Goal: Use online tool/utility: Utilize a website feature to perform a specific function

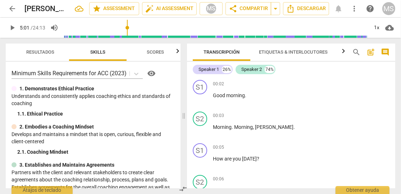
scroll to position [1404, 0]
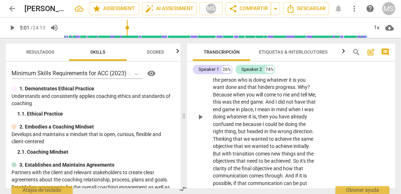
type input "301"
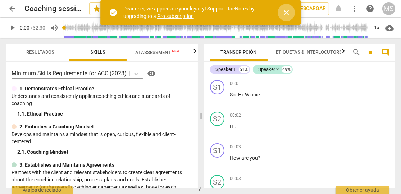
click at [290, 13] on span "close" at bounding box center [286, 12] width 9 height 9
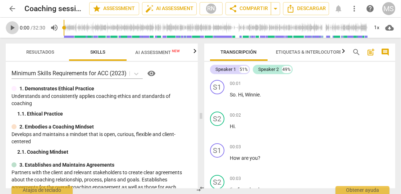
click at [11, 28] on span "play_arrow" at bounding box center [12, 27] width 9 height 9
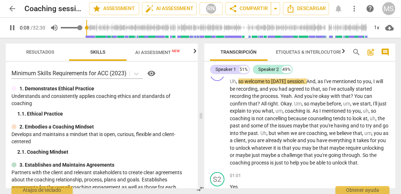
type input "9"
type input "0.81"
type input "9"
type input "0.76"
type input "9"
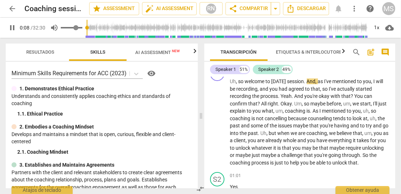
type input "0.72"
type input "9"
type input "0.69"
type input "9"
type input "0.65"
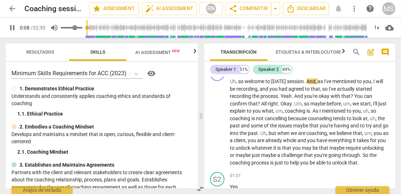
type input "9"
type input "0.63"
type input "9"
type input "0.61"
type input "9"
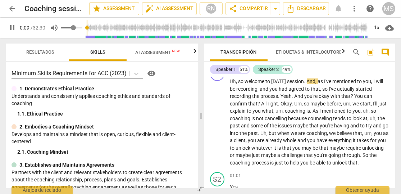
type input "0.58"
type input "9"
type input "0.56"
type input "9"
type input "0.51"
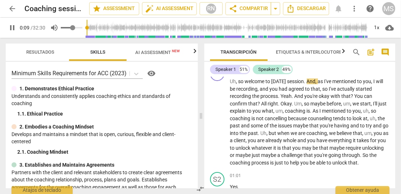
type input "9"
type input "0.5"
type input "9"
type input "0.49"
type input "9"
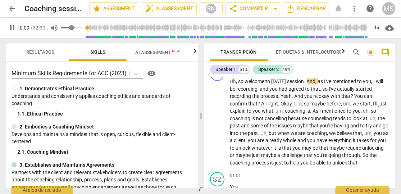
type input "0.47"
type input "9"
type input "0.45"
type input "9"
type input "0.44"
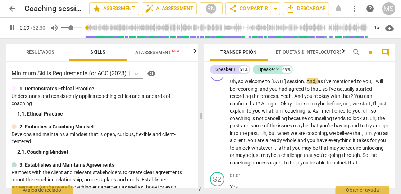
type input "9"
type input "0.43"
type input "9"
type input "0.41"
type input "10"
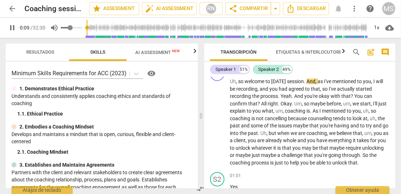
type input "0.36"
type input "10"
type input "0.33"
type input "10"
type input "0.3"
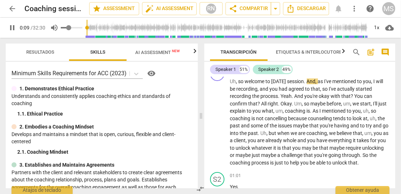
type input "10"
type input "0.29"
type input "10"
type input "0.28"
type input "10"
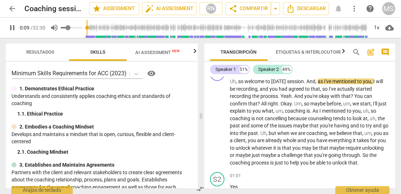
drag, startPoint x: 77, startPoint y: 26, endPoint x: 69, endPoint y: 27, distance: 7.9
type input "0.28"
click at [69, 27] on input "range" at bounding box center [72, 27] width 22 height 1
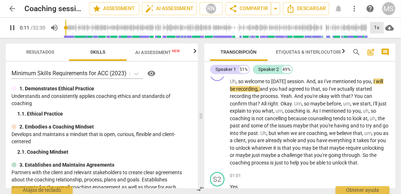
click at [376, 28] on div "1x" at bounding box center [377, 28] width 14 height 12
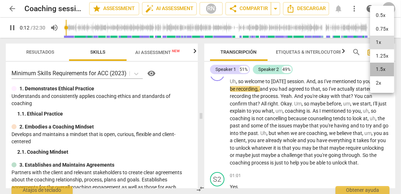
click at [383, 66] on li "1.5x" at bounding box center [382, 70] width 24 height 14
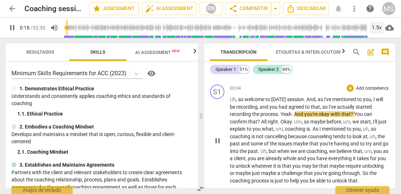
scroll to position [121, 0]
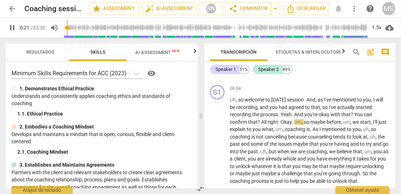
click at [293, 52] on span "Etiquetas & Interlocutores" at bounding box center [310, 51] width 69 height 5
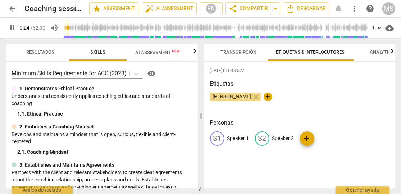
click at [238, 138] on p "Speaker 1" at bounding box center [238, 138] width 22 height 8
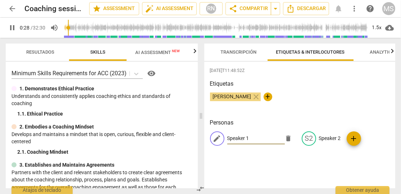
type input "29"
type input "Co"
type input "29"
type input "Coac"
type input "31"
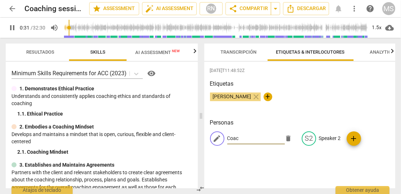
type input "Coach"
type input "34"
type input "Coach"
click at [330, 135] on p "Speaker 2" at bounding box center [330, 138] width 22 height 8
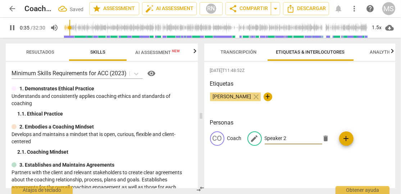
type input "36"
type input "C"
type input "37"
type input "Cl"
type input "37"
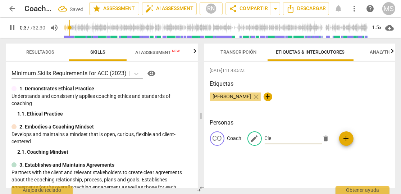
type input "Clei"
type input "38"
type input "Clein"
type input "38"
type input "Cleint"
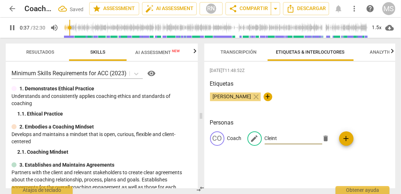
type input "38"
type input "Clein"
type input "39"
type input "Cle"
type input "39"
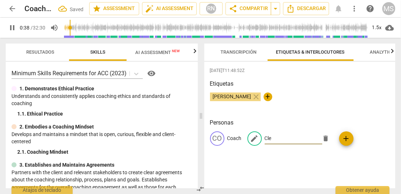
type input "Cl"
type input "40"
type input "C"
type input "41"
type input "Cl"
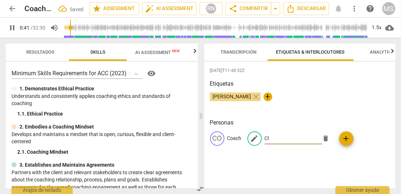
type input "42"
type input "Cli"
type input "42"
type input "Clien"
type input "43"
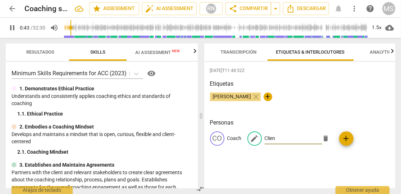
type input "Client"
type input "47"
type input "Client"
click at [338, 156] on div "Personas CO Coach edit Client delete add" at bounding box center [300, 137] width 180 height 39
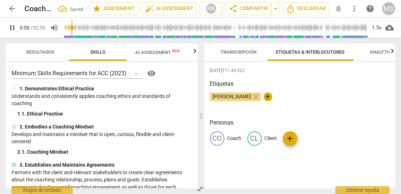
scroll to position [0, 0]
click at [249, 53] on span "Transcripción" at bounding box center [239, 51] width 36 height 5
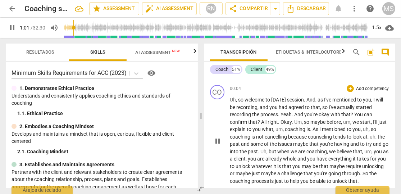
click at [220, 139] on div "CO play_arrow pause 00:01 + Add competency keyboard_arrow_right So . Hi , Winni…" at bounding box center [299, 132] width 191 height 111
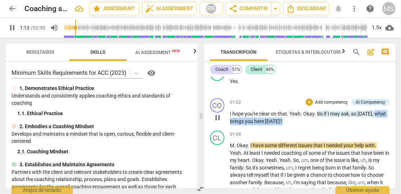
drag, startPoint x: 373, startPoint y: 111, endPoint x: 375, endPoint y: 117, distance: 6.3
click at [375, 117] on p "I hope you're clear on that . Yeah . Okay . So if I may ask , so today , what b…" at bounding box center [310, 117] width 160 height 15
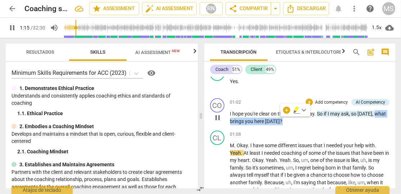
click at [336, 100] on p "Add competency" at bounding box center [331, 102] width 34 height 6
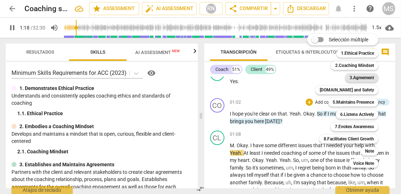
click at [353, 78] on b "3.Agreement" at bounding box center [361, 77] width 24 height 9
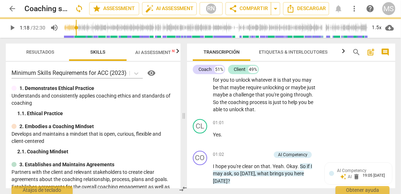
type input "79"
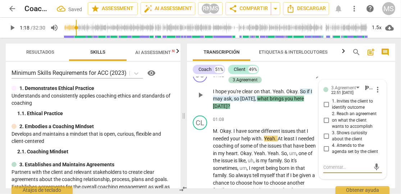
scroll to position [327, 0]
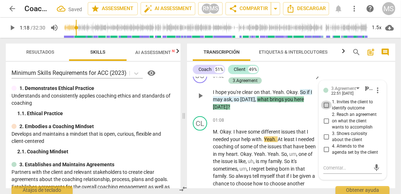
click at [326, 102] on input "1. Invites the client to identify outcome" at bounding box center [326, 105] width 12 height 9
checkbox input "true"
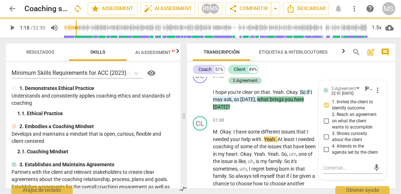
click at [290, 70] on div "Coach 51% Client 49%" at bounding box center [291, 69] width 197 height 12
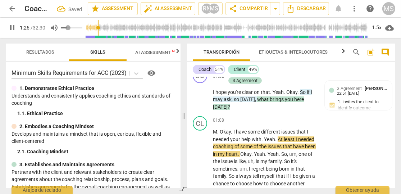
type input "86"
type input "0.19"
type input "86"
type input "0.2"
type input "86"
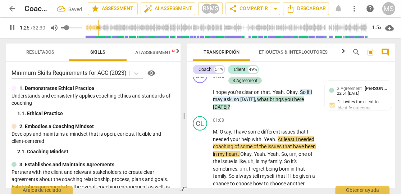
type input "0.21"
type input "86"
type input "0.23"
type input "86"
type input "0.26"
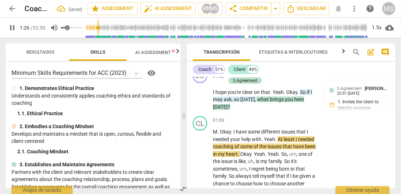
type input "86"
type input "0.31"
type input "86"
type input "0.36"
type input "86"
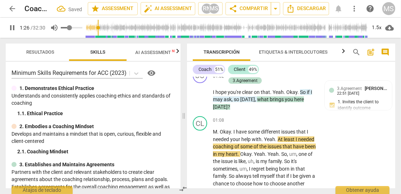
type input "0.41"
type input "86"
type input "0.46"
type input "86"
type input "0.48"
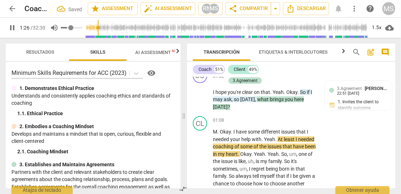
type input "86"
type input "0.5"
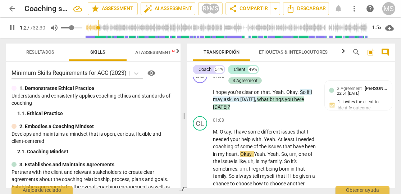
type input "88"
type input "0.56"
type input "89"
drag, startPoint x: 69, startPoint y: 27, endPoint x: 74, endPoint y: 27, distance: 4.3
type input "0.56"
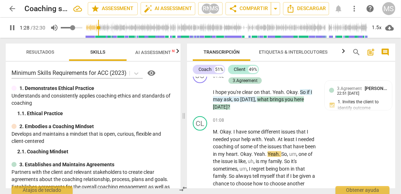
click at [74, 27] on input "range" at bounding box center [72, 27] width 22 height 1
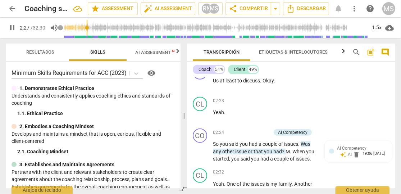
scroll to position [514, 0]
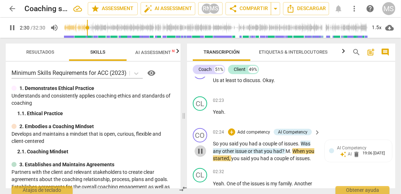
click at [200, 155] on span "pause" at bounding box center [200, 151] width 9 height 9
type input "151"
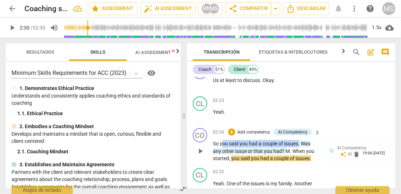
drag, startPoint x: 221, startPoint y: 149, endPoint x: 300, endPoint y: 147, distance: 79.5
click at [300, 147] on p "So you said you had a couple of issues . Was any other issue or that you had ? …" at bounding box center [265, 151] width 104 height 22
click at [330, 153] on div at bounding box center [331, 150] width 5 height 5
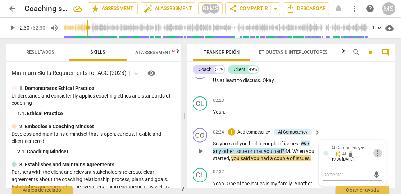
click at [375, 157] on span "more_vert" at bounding box center [377, 153] width 9 height 9
click at [370, 140] on div at bounding box center [200, 97] width 401 height 194
click at [348, 157] on span "delete" at bounding box center [350, 153] width 7 height 7
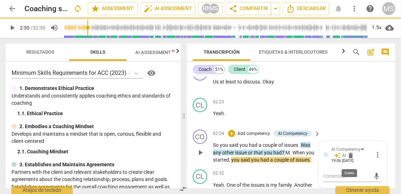
scroll to position [513, 0]
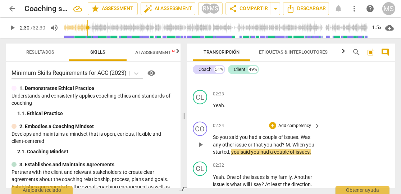
click at [296, 129] on p "Add competency" at bounding box center [295, 126] width 34 height 6
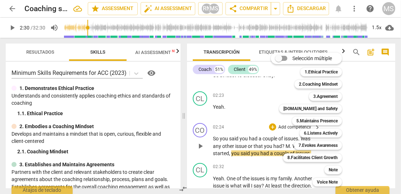
scroll to position [518, 0]
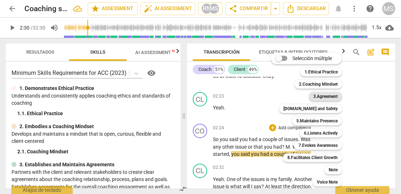
click at [327, 96] on b "3.Agreement" at bounding box center [325, 96] width 24 height 9
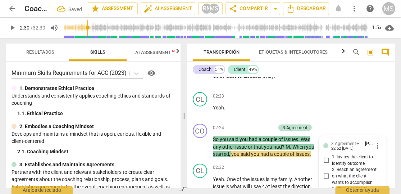
scroll to position [614, 0]
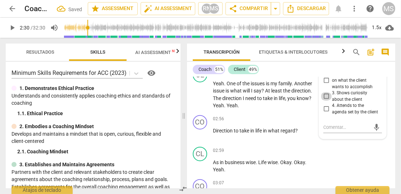
click at [326, 100] on input "3. Shows curiosity about the client" at bounding box center [326, 96] width 12 height 9
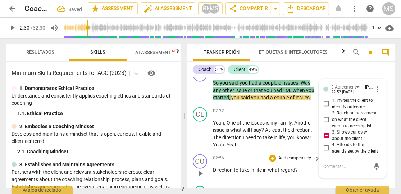
scroll to position [575, 0]
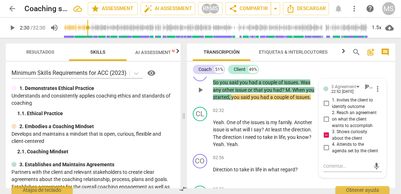
click at [325, 139] on input "3. Shows curiosity about the client" at bounding box center [326, 135] width 12 height 9
checkbox input "false"
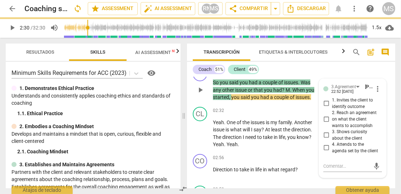
click at [327, 108] on input "1. Invites the client to identify outcome" at bounding box center [326, 103] width 12 height 9
checkbox input "true"
click at [201, 138] on span "play_arrow" at bounding box center [200, 133] width 9 height 9
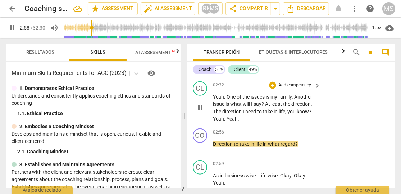
scroll to position [601, 0]
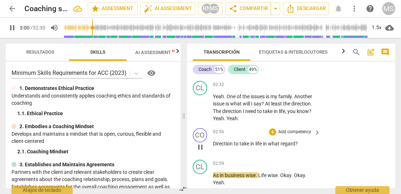
click at [200, 150] on span "pause" at bounding box center [200, 147] width 9 height 9
click at [374, 27] on div "1.5x" at bounding box center [377, 28] width 14 height 12
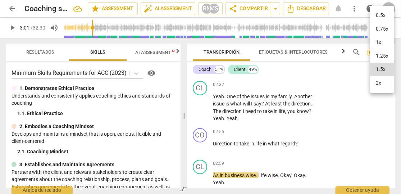
click at [379, 40] on li "1x" at bounding box center [382, 43] width 24 height 14
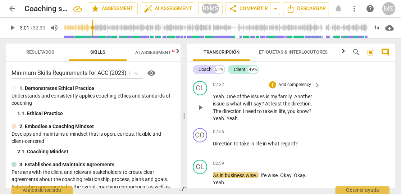
click at [203, 112] on span "play_arrow" at bounding box center [200, 107] width 9 height 9
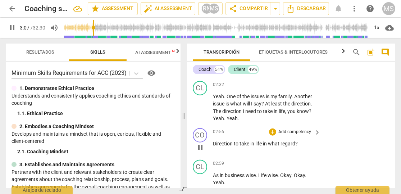
scroll to position [733, 0]
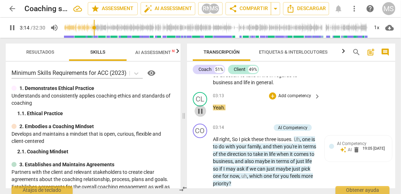
click at [201, 114] on span "pause" at bounding box center [200, 111] width 9 height 9
type input "194"
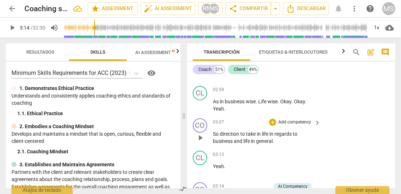
scroll to position [678, 0]
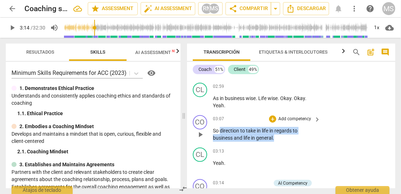
drag, startPoint x: 221, startPoint y: 135, endPoint x: 280, endPoint y: 141, distance: 58.5
click at [276, 142] on p "So direction to take in life in regards to business and life in general ." at bounding box center [265, 134] width 104 height 15
click at [307, 122] on p "Add competency" at bounding box center [295, 119] width 34 height 6
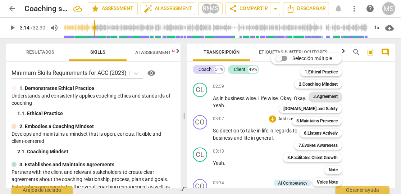
click at [327, 97] on b "3.Agreement" at bounding box center [325, 96] width 24 height 9
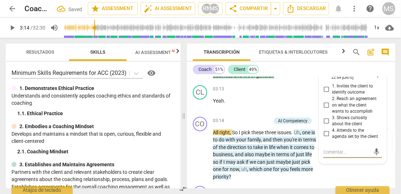
scroll to position [740, 0]
click at [324, 94] on input "1. Invites the client to identify outcome" at bounding box center [326, 89] width 12 height 9
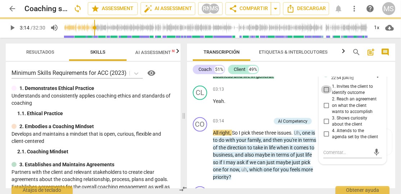
click at [325, 94] on input "1. Invites the client to identify outcome" at bounding box center [326, 89] width 12 height 9
checkbox input "true"
click at [327, 125] on input "3. Shows curiosity about the client" at bounding box center [326, 121] width 12 height 9
checkbox input "true"
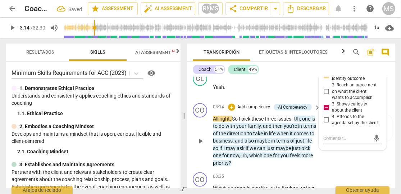
scroll to position [754, 0]
click at [199, 145] on span "play_arrow" at bounding box center [200, 140] width 9 height 9
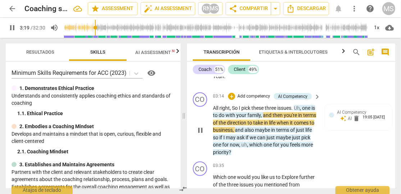
scroll to position [768, 0]
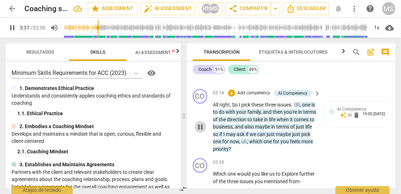
click at [201, 131] on span "pause" at bounding box center [200, 127] width 9 height 9
type input "218"
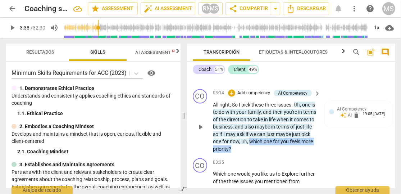
drag, startPoint x: 285, startPoint y: 144, endPoint x: 288, endPoint y: 151, distance: 7.9
click at [288, 151] on p "All right , So I pick these three issues . Uh , one is to do with your family ,…" at bounding box center [265, 127] width 104 height 52
click at [249, 96] on p "Add competency" at bounding box center [254, 93] width 34 height 6
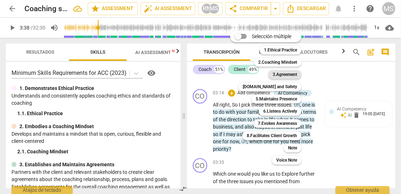
click at [294, 77] on b "3.Agreement" at bounding box center [284, 74] width 24 height 9
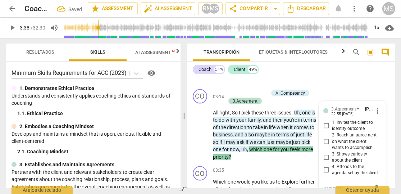
scroll to position [828, 0]
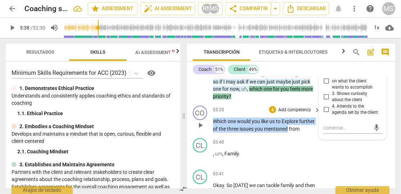
drag, startPoint x: 213, startPoint y: 126, endPoint x: 305, endPoint y: 133, distance: 92.3
click at [305, 132] on p "Which one would you like us to Explore further of the three issues you mentione…" at bounding box center [265, 125] width 104 height 15
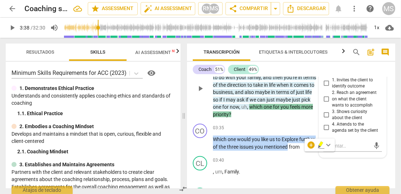
scroll to position [805, 0]
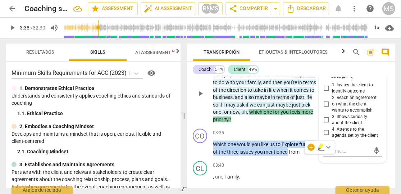
click at [327, 92] on input "1. Invites the client to identify outcome" at bounding box center [326, 88] width 12 height 9
checkbox input "true"
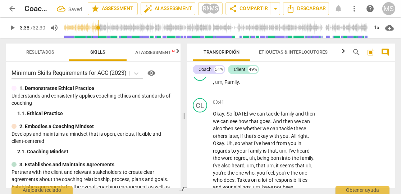
scroll to position [900, 0]
click at [199, 166] on span "play_arrow" at bounding box center [200, 161] width 9 height 9
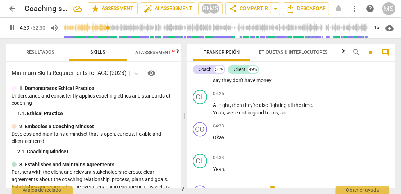
scroll to position [1027, 0]
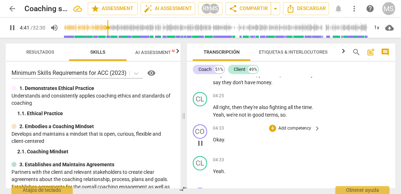
click at [202, 148] on span "pause" at bounding box center [200, 143] width 9 height 9
type input "281"
drag, startPoint x: 213, startPoint y: 152, endPoint x: 223, endPoint y: 151, distance: 10.1
click at [223, 144] on p "Okay ." at bounding box center [265, 140] width 104 height 8
click at [306, 132] on p "Add competency" at bounding box center [295, 128] width 34 height 6
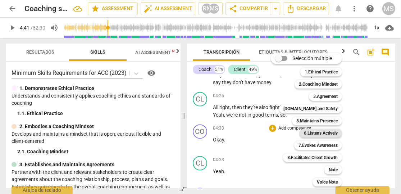
click at [312, 133] on b "6.Listens Actively" at bounding box center [321, 133] width 34 height 9
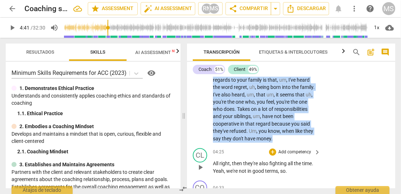
scroll to position [983, 0]
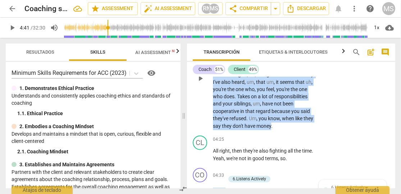
drag, startPoint x: 242, startPoint y: 120, endPoint x: 270, endPoint y: 138, distance: 33.9
click at [270, 130] on p "Okay . So today we can tackle family and then we can see how that goes . And th…" at bounding box center [265, 78] width 104 height 103
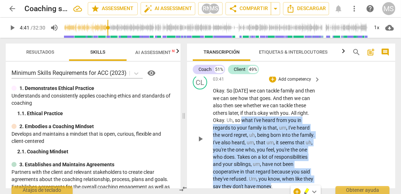
scroll to position [921, 0]
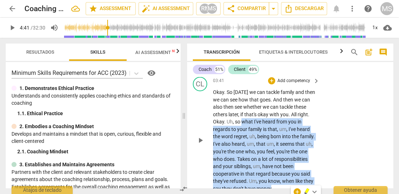
click at [304, 84] on p "Add competency" at bounding box center [293, 81] width 34 height 6
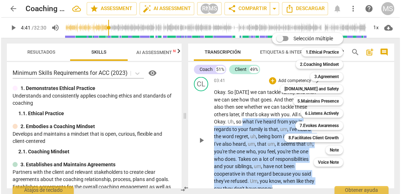
scroll to position [914, 0]
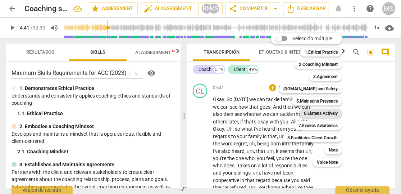
click at [323, 113] on b "6.Listens Actively" at bounding box center [321, 113] width 34 height 9
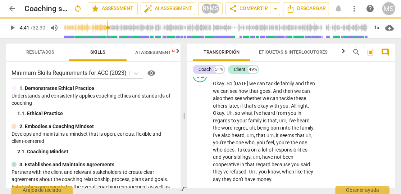
scroll to position [935, 0]
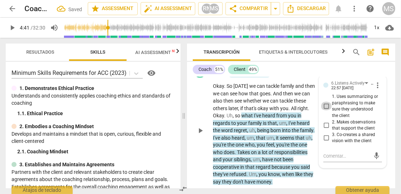
click at [325, 110] on input "1. Uses summarizing or paraphrasing to make sure they understood the client" at bounding box center [326, 106] width 12 height 9
checkbox input "true"
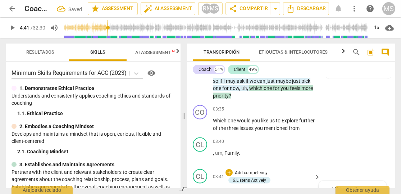
scroll to position [829, 0]
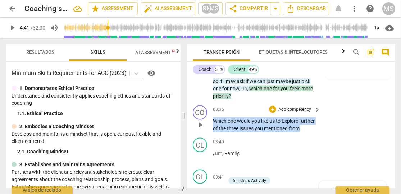
drag, startPoint x: 214, startPoint y: 125, endPoint x: 240, endPoint y: 137, distance: 28.1
click at [228, 132] on p "Which one would you like us to Explore further of the three issues you mentione…" at bounding box center [265, 124] width 104 height 15
click at [309, 113] on p "Add competency" at bounding box center [295, 109] width 34 height 6
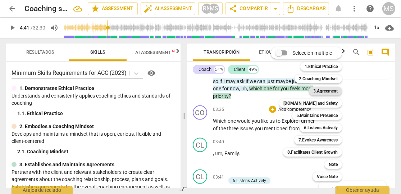
click at [335, 88] on b "3.Agreement" at bounding box center [325, 91] width 24 height 9
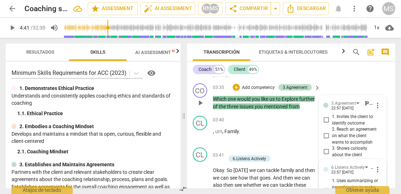
scroll to position [848, 0]
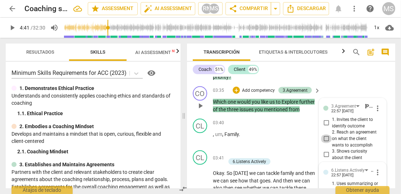
click at [325, 143] on input "2. Reach an agreement on what the client wants to accomplish" at bounding box center [326, 138] width 12 height 9
checkbox input "true"
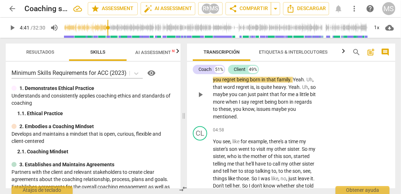
scroll to position [1166, 0]
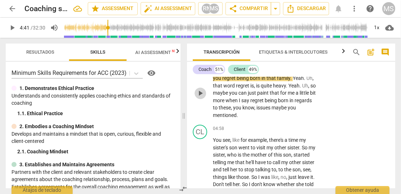
click at [200, 97] on span "play_arrow" at bounding box center [200, 93] width 9 height 9
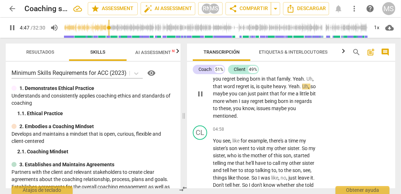
scroll to position [1165, 0]
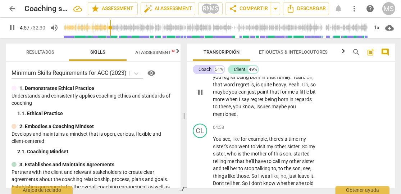
click at [202, 96] on span "pause" at bounding box center [200, 92] width 9 height 9
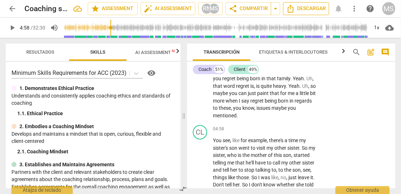
click at [308, 9] on span "Descargar" at bounding box center [306, 8] width 40 height 9
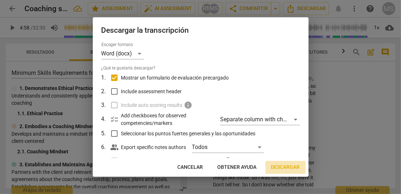
click at [287, 165] on span "Descargar" at bounding box center [285, 167] width 29 height 7
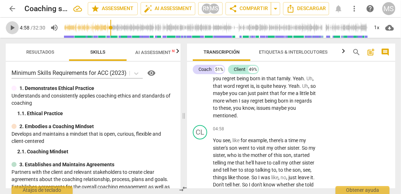
click at [12, 28] on span "play_arrow" at bounding box center [12, 27] width 9 height 9
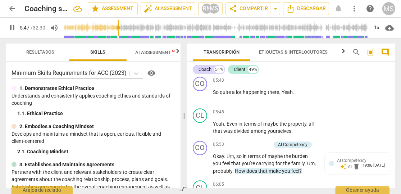
scroll to position [1315, 0]
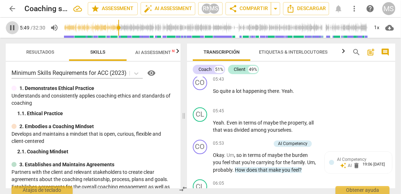
click at [10, 27] on span "pause" at bounding box center [12, 27] width 9 height 9
click at [13, 27] on span "play_arrow" at bounding box center [12, 27] width 9 height 9
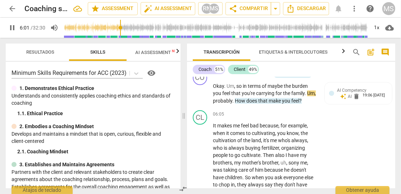
scroll to position [1384, 0]
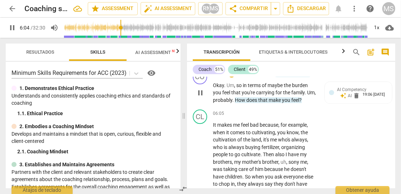
click at [296, 88] on span "burden" at bounding box center [300, 85] width 16 height 6
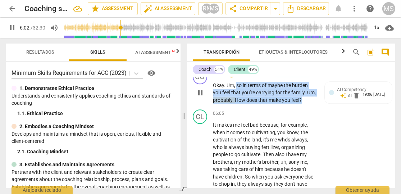
drag, startPoint x: 237, startPoint y: 102, endPoint x: 311, endPoint y: 120, distance: 76.1
click at [311, 104] on p "Okay . Um , so in terms of maybe the burden you feel that you're carrying for t…" at bounding box center [265, 93] width 104 height 22
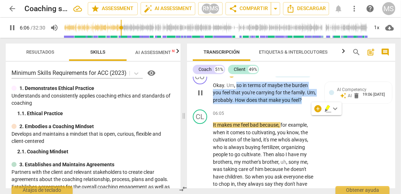
click at [299, 77] on div "AI Competency" at bounding box center [292, 73] width 29 height 6
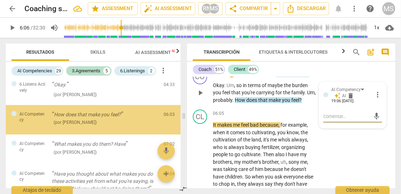
scroll to position [432, 0]
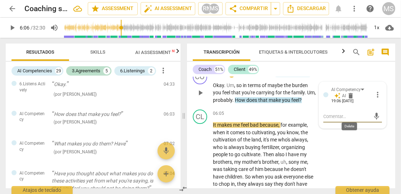
click at [349, 99] on span "delete" at bounding box center [350, 95] width 7 height 7
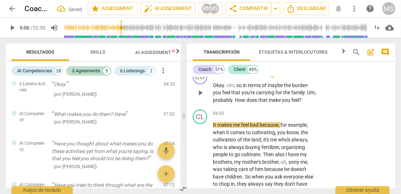
click at [285, 77] on p "Add competency" at bounding box center [295, 73] width 34 height 6
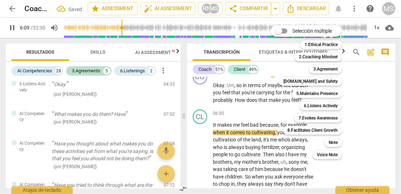
click at [240, 102] on div at bounding box center [200, 97] width 401 height 194
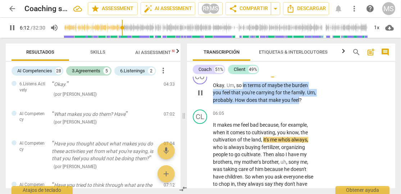
drag, startPoint x: 242, startPoint y: 101, endPoint x: 310, endPoint y: 120, distance: 70.2
click at [310, 104] on p "Okay . Um , so in terms of maybe the burden you feel that you're carrying for t…" at bounding box center [265, 93] width 104 height 22
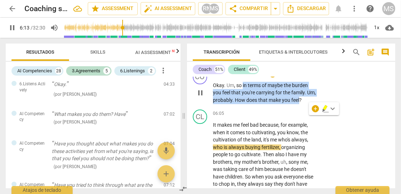
click at [302, 77] on p "Add competency" at bounding box center [295, 73] width 34 height 6
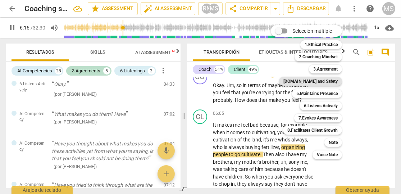
click at [312, 83] on b "4.Trust and Safety" at bounding box center [310, 81] width 54 height 9
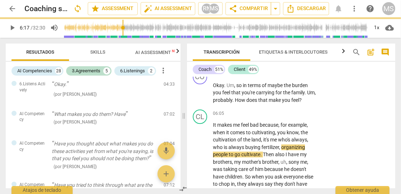
type input "377"
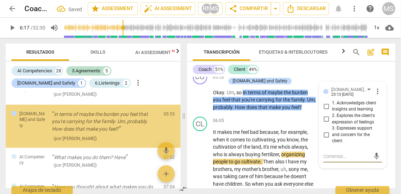
scroll to position [445, 0]
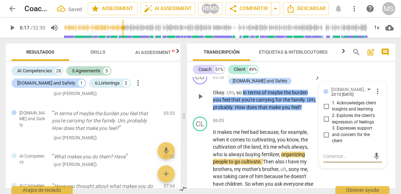
click at [329, 139] on input "3. Expresses support and concern for the client" at bounding box center [326, 134] width 12 height 9
checkbox input "true"
click at [327, 123] on input "2. Explores the client's expression of feelings" at bounding box center [326, 119] width 12 height 9
checkbox input "true"
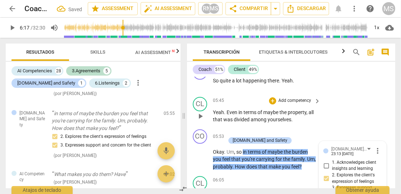
scroll to position [1324, 0]
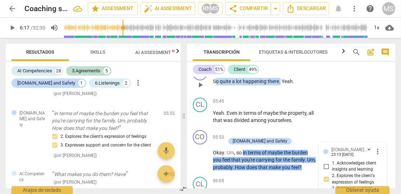
drag, startPoint x: 215, startPoint y: 100, endPoint x: 280, endPoint y: 97, distance: 65.5
click at [280, 85] on p "So quite a lot happening there . Yeah ." at bounding box center [265, 82] width 104 height 8
click at [317, 74] on span "keyboard_arrow_right" at bounding box center [317, 70] width 9 height 9
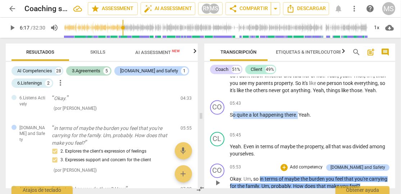
scroll to position [1040, 0]
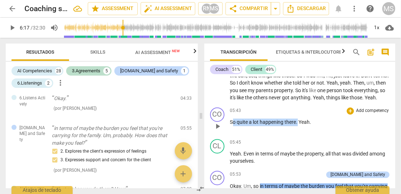
click at [367, 114] on p "Add competency" at bounding box center [372, 111] width 34 height 6
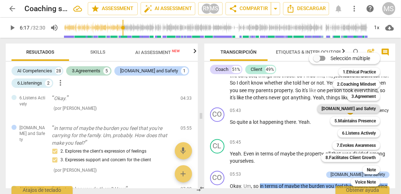
click at [367, 107] on b "4.Trust and Safety" at bounding box center [348, 108] width 54 height 9
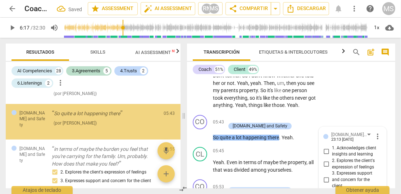
scroll to position [438, 0]
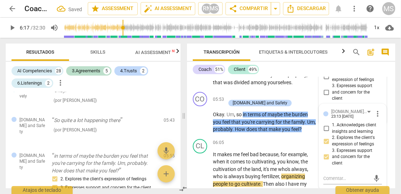
click at [324, 96] on input "3. Expresses support and concern for the client" at bounding box center [326, 92] width 12 height 9
checkbox input "true"
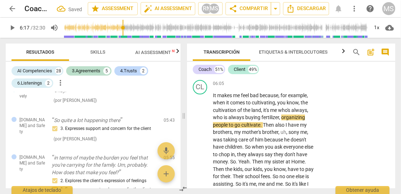
scroll to position [1422, 0]
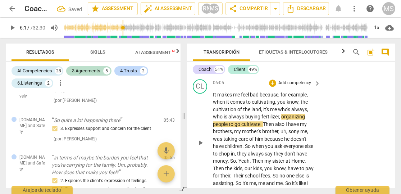
click at [231, 97] on span "makes" at bounding box center [225, 95] width 16 height 6
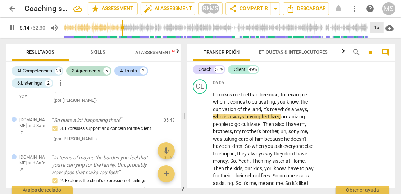
click at [376, 26] on div "1x" at bounding box center [377, 28] width 14 height 12
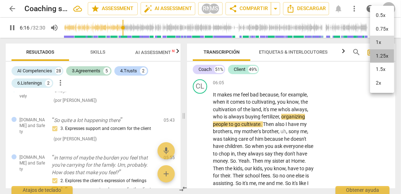
click at [382, 56] on li "1.25x" at bounding box center [382, 56] width 24 height 14
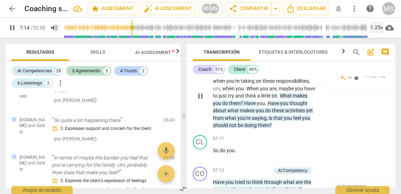
scroll to position [1572, 0]
click at [199, 158] on span "pause" at bounding box center [200, 153] width 9 height 9
type input "438"
drag, startPoint x: 280, startPoint y: 111, endPoint x: 239, endPoint y: 121, distance: 42.1
click at [239, 121] on p "And when you're doing all this , um , you know , when you're taking on these re…" at bounding box center [265, 99] width 104 height 59
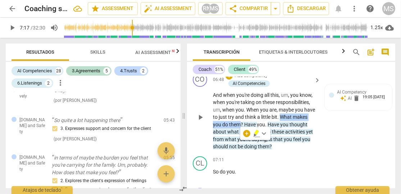
scroll to position [1550, 0]
click at [256, 79] on p "Add competency" at bounding box center [251, 76] width 34 height 6
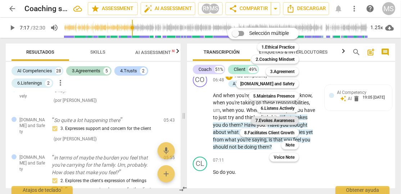
click at [280, 120] on b "7.Evokes Awareness" at bounding box center [274, 120] width 39 height 9
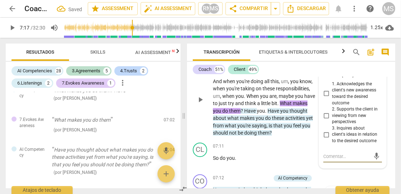
scroll to position [1573, 0]
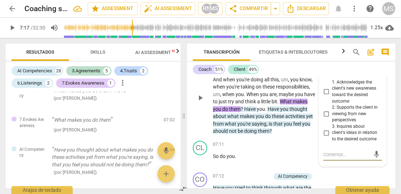
click at [326, 137] on input "3. Inquires about client's ideas in relation to the desired outcome" at bounding box center [326, 132] width 12 height 9
checkbox input "true"
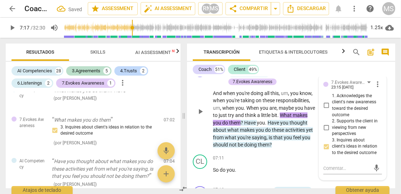
scroll to position [1556, 0]
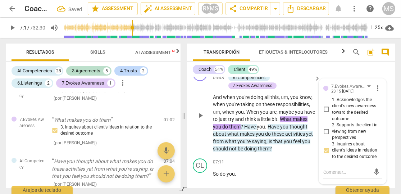
click at [250, 73] on p "Add competency" at bounding box center [251, 70] width 34 height 6
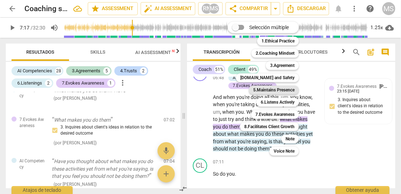
click at [268, 88] on b "5.Maintains Presence" at bounding box center [273, 90] width 41 height 9
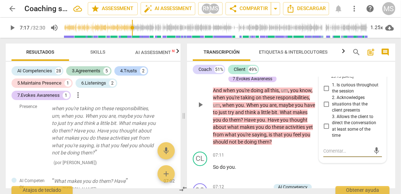
scroll to position [1566, 0]
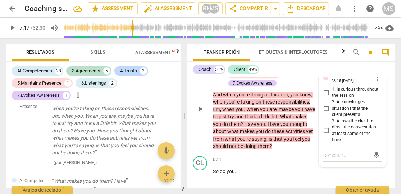
click at [377, 82] on span "more_vert" at bounding box center [377, 77] width 9 height 9
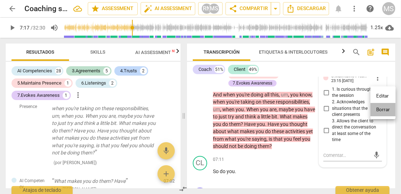
click at [383, 108] on li "Borrar" at bounding box center [382, 110] width 25 height 14
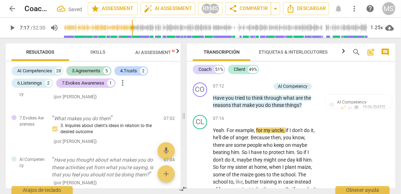
scroll to position [1664, 0]
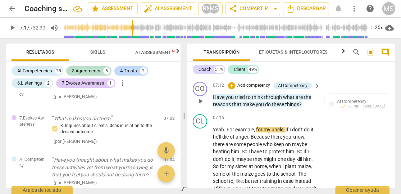
click at [248, 89] on p "Add competency" at bounding box center [254, 85] width 34 height 6
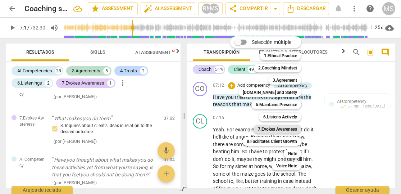
click at [293, 127] on b "7.Evokes Awareness" at bounding box center [277, 129] width 39 height 9
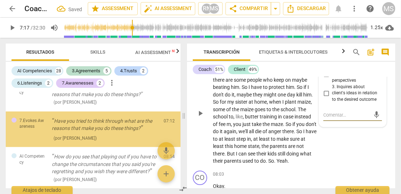
scroll to position [685, 0]
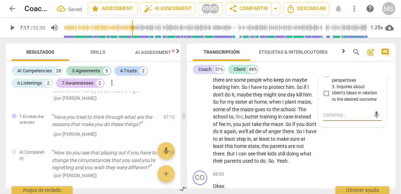
click at [325, 78] on input "2. Supports the client in viewing from new perspectives" at bounding box center [326, 74] width 12 height 9
checkbox input "true"
click at [326, 97] on input "3. Inquires about client's ideas in relation to the desired outcome" at bounding box center [326, 93] width 12 height 9
checkbox input "true"
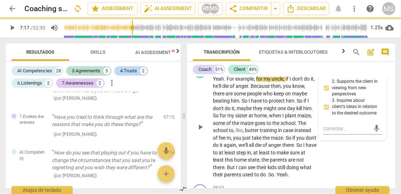
scroll to position [1720, 0]
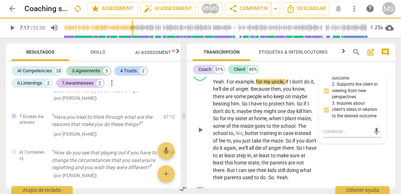
click at [248, 84] on span "example" at bounding box center [244, 82] width 19 height 6
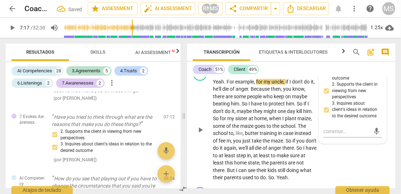
click at [248, 84] on span "example" at bounding box center [244, 82] width 19 height 6
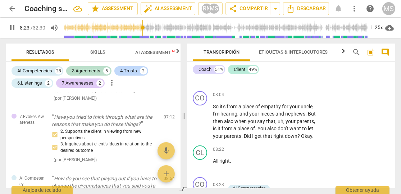
scroll to position [1884, 0]
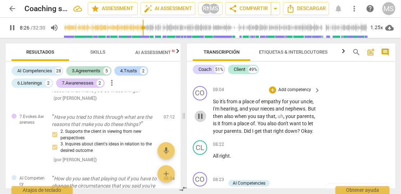
drag, startPoint x: 201, startPoint y: 135, endPoint x: 205, endPoint y: 133, distance: 4.5
click at [201, 120] on span "pause" at bounding box center [200, 116] width 9 height 9
type input "507"
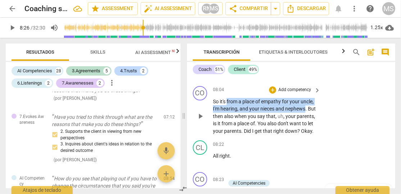
drag, startPoint x: 227, startPoint y: 118, endPoint x: 305, endPoint y: 126, distance: 78.0
click at [305, 126] on p "So it's from a place of empathy for your uncle , I'm hearing , and your nieces …" at bounding box center [265, 116] width 104 height 37
click at [285, 93] on p "Add competency" at bounding box center [295, 90] width 34 height 6
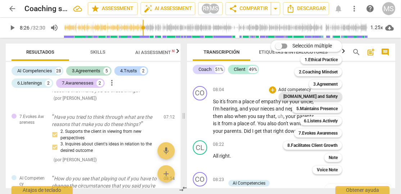
click at [327, 96] on b "4.Trust and Safety" at bounding box center [310, 96] width 54 height 9
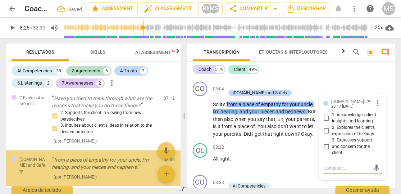
scroll to position [747, 0]
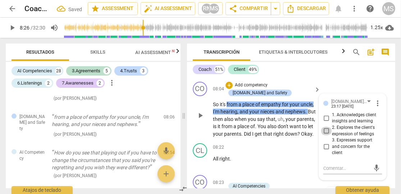
click at [327, 135] on input "2. Explores the client's expression of feelings" at bounding box center [326, 131] width 12 height 9
checkbox input "true"
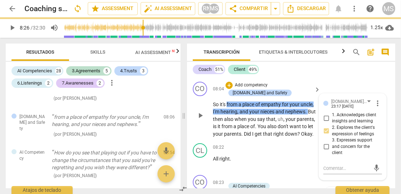
click at [262, 88] on p "Add competency" at bounding box center [251, 85] width 34 height 6
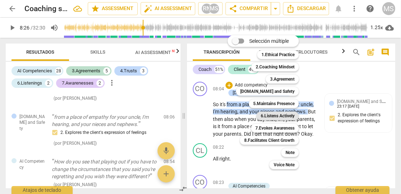
click at [286, 118] on b "6.Listens Actively" at bounding box center [278, 115] width 34 height 9
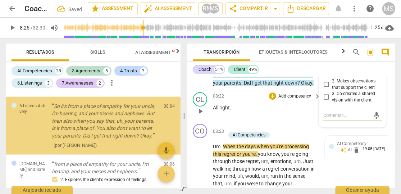
scroll to position [1944, 0]
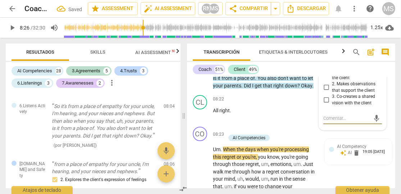
click at [327, 92] on input "2. Makes observations that support the client" at bounding box center [326, 87] width 12 height 9
checkbox input "true"
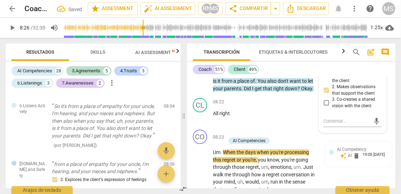
click at [326, 75] on input "1. Uses summarizing or paraphrasing to make sure they understood the client" at bounding box center [326, 71] width 12 height 9
checkbox input "true"
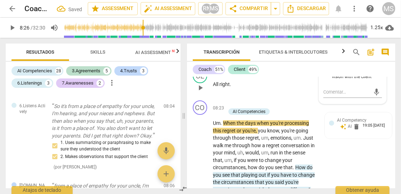
scroll to position [1977, 0]
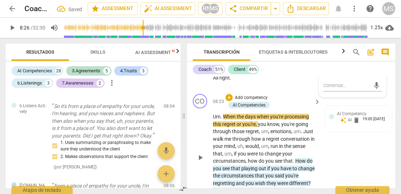
click at [200, 162] on span "play_arrow" at bounding box center [200, 157] width 9 height 9
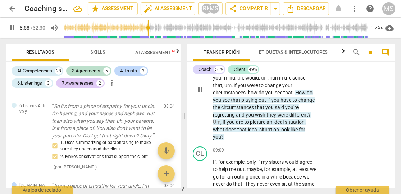
scroll to position [2046, 0]
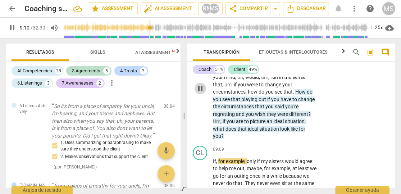
click at [200, 93] on span "pause" at bounding box center [200, 88] width 9 height 9
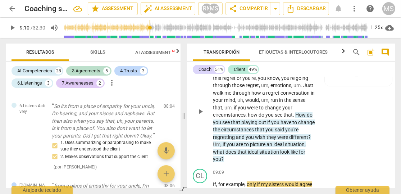
scroll to position [2017, 0]
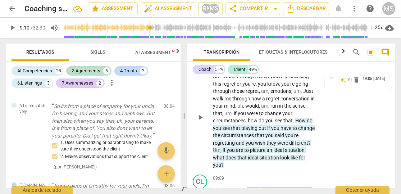
click at [202, 121] on span "play_arrow" at bounding box center [200, 117] width 9 height 9
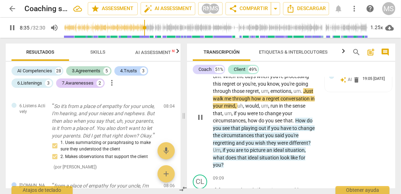
click at [258, 61] on p "Add competency" at bounding box center [251, 57] width 34 height 6
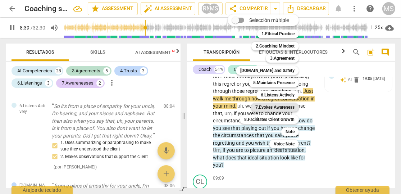
click at [284, 107] on b "7.Evokes Awareness" at bounding box center [274, 107] width 39 height 9
type input "520"
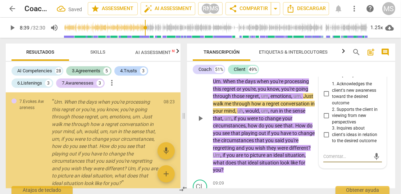
scroll to position [908, 0]
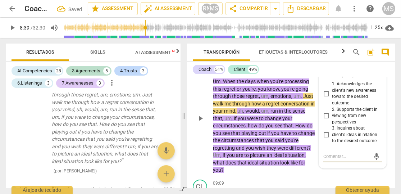
click at [326, 98] on input "1. Acknowledges the client's new awareness toward the desired outcome" at bounding box center [326, 93] width 12 height 9
checkbox input "true"
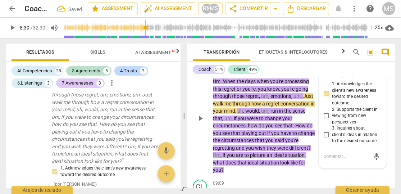
click at [258, 58] on p "Add competency" at bounding box center [251, 54] width 34 height 6
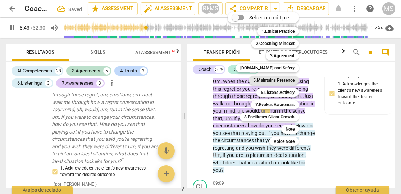
click at [286, 80] on b "5.Maintains Presence" at bounding box center [273, 80] width 41 height 9
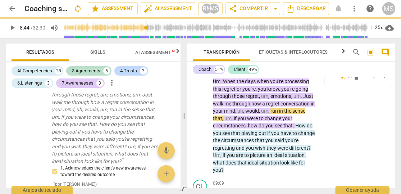
type input "524"
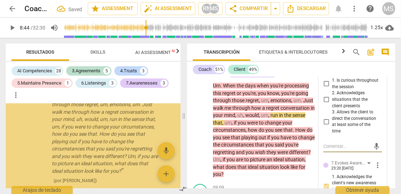
scroll to position [1036, 0]
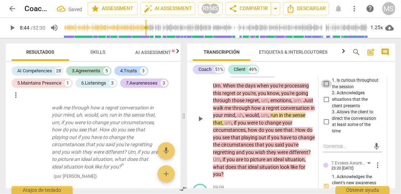
click at [327, 88] on input "1. Is curious throughout the session" at bounding box center [326, 83] width 12 height 9
checkbox input "true"
click at [327, 104] on input "2. Acknowledges situations that the client presents" at bounding box center [326, 99] width 12 height 9
checkbox input "true"
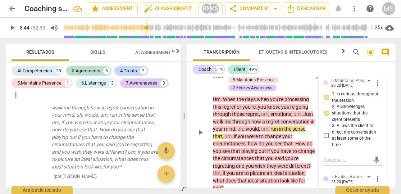
scroll to position [2010, 0]
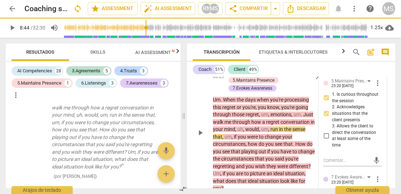
click at [254, 68] on p "Add competency" at bounding box center [251, 65] width 34 height 6
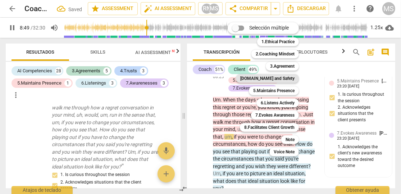
click at [289, 76] on b "4.Trust and Safety" at bounding box center [267, 78] width 54 height 9
type input "530"
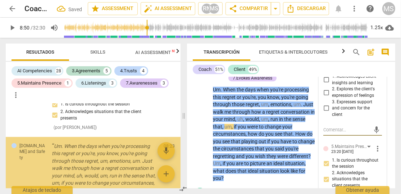
scroll to position [1167, 0]
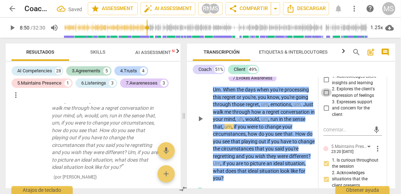
click at [325, 97] on input "2. Explores the client's expression of feelings" at bounding box center [326, 92] width 12 height 9
checkbox input "true"
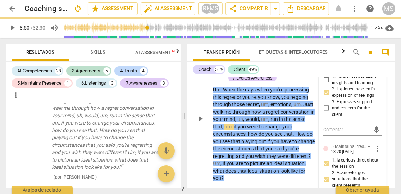
click at [198, 123] on span "play_arrow" at bounding box center [200, 118] width 9 height 9
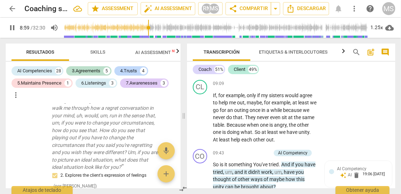
scroll to position [2140, 0]
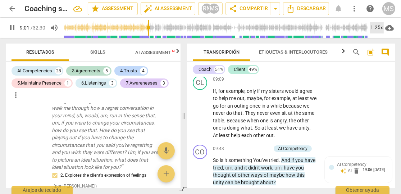
click at [376, 26] on div "1.25x" at bounding box center [377, 28] width 14 height 12
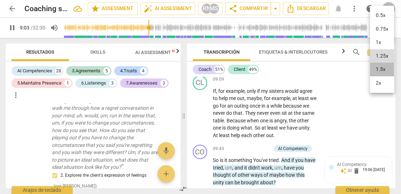
click at [378, 65] on li "1.5x" at bounding box center [382, 70] width 24 height 14
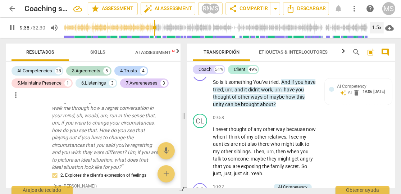
scroll to position [2222, 0]
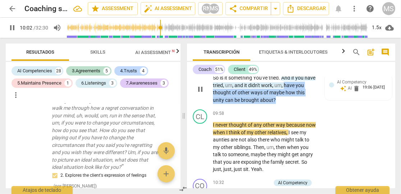
drag, startPoint x: 297, startPoint y: 107, endPoint x: 299, endPoint y: 121, distance: 13.8
click at [299, 104] on p "So is it something You've tried . And if you have tried , um , and it didn't wo…" at bounding box center [265, 88] width 104 height 29
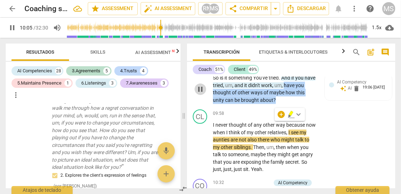
click at [202, 93] on span "pause" at bounding box center [200, 89] width 9 height 9
type input "606"
click at [247, 70] on p "Add competency" at bounding box center [254, 66] width 34 height 6
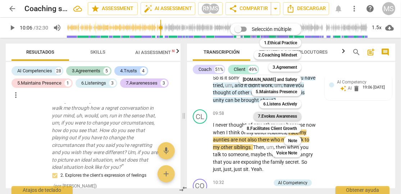
click at [289, 113] on b "7.Evokes Awareness" at bounding box center [277, 116] width 39 height 9
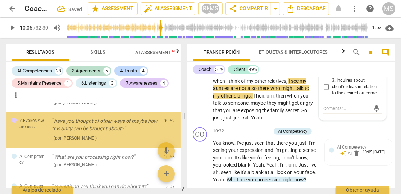
scroll to position [1380, 0]
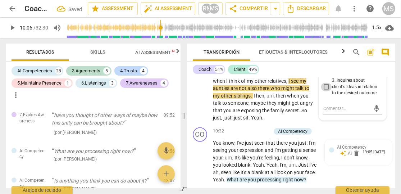
click at [325, 91] on input "3. Inquires about client's ideas in relation to the desired outcome" at bounding box center [326, 87] width 12 height 9
checkbox input "true"
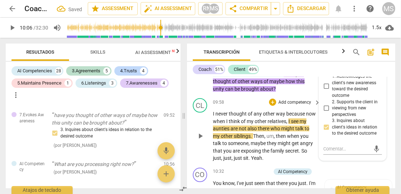
scroll to position [2240, 0]
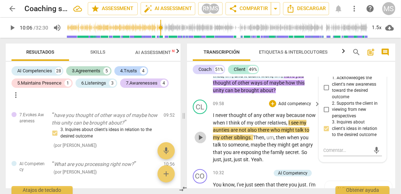
click at [201, 142] on span "play_arrow" at bounding box center [200, 137] width 9 height 9
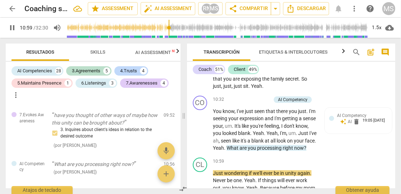
scroll to position [2437, 0]
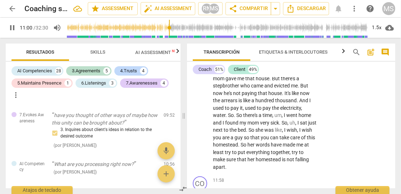
click at [201, 159] on div "play_arrow pause" at bounding box center [203, 108] width 18 height 121
click at [201, 112] on span "pause" at bounding box center [200, 108] width 9 height 9
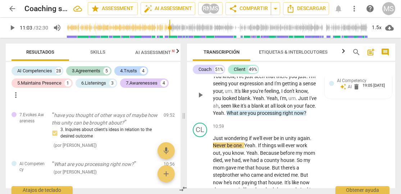
scroll to position [2354, 0]
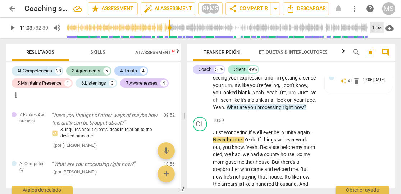
click at [377, 26] on div "1.5x" at bounding box center [377, 28] width 14 height 12
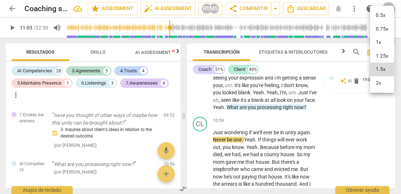
click at [377, 42] on li "1x" at bounding box center [382, 43] width 24 height 14
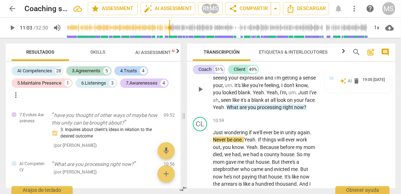
click at [227, 81] on span "seeing" at bounding box center [220, 78] width 15 height 6
click at [202, 93] on span "pause" at bounding box center [200, 89] width 9 height 9
type input "663"
drag, startPoint x: 250, startPoint y: 130, endPoint x: 252, endPoint y: 137, distance: 6.6
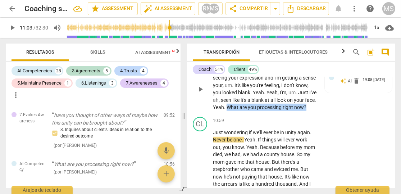
click at [252, 111] on p "You know , I've just seen that there you just . I'm seeing your expression and …" at bounding box center [265, 89] width 104 height 44
click at [262, 62] on p "Add competency" at bounding box center [254, 59] width 34 height 6
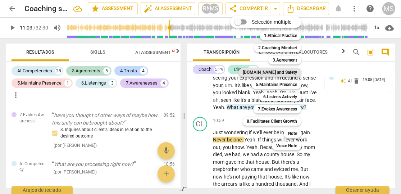
click at [293, 72] on b "4.Trust and Safety" at bounding box center [270, 72] width 54 height 9
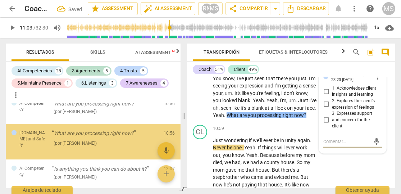
scroll to position [1455, 0]
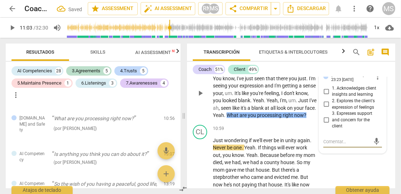
click at [326, 96] on input "1. Acknowledges client insights and learning" at bounding box center [326, 91] width 12 height 9
checkbox input "true"
click at [325, 109] on input "2. Explores the client's expression of feelings" at bounding box center [326, 104] width 12 height 9
checkbox input "true"
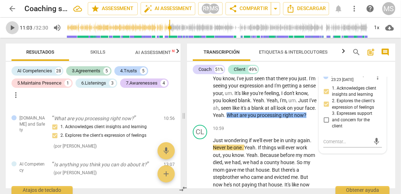
click at [14, 29] on span "play_arrow" at bounding box center [12, 27] width 9 height 9
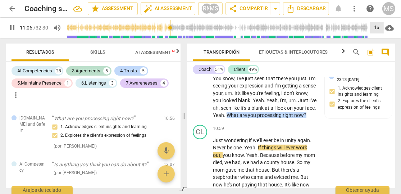
click at [373, 25] on div "1x" at bounding box center [377, 28] width 14 height 12
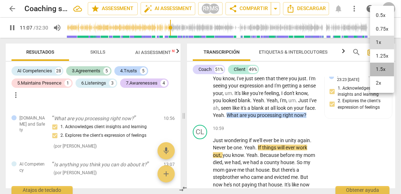
click at [381, 67] on li "1.5x" at bounding box center [382, 70] width 24 height 14
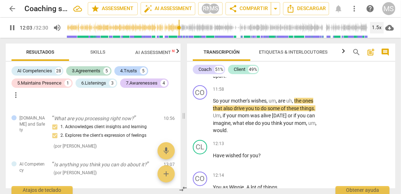
scroll to position [2536, 0]
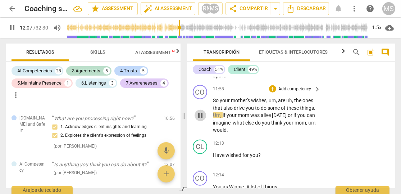
click at [200, 120] on span "pause" at bounding box center [200, 115] width 9 height 9
type input "727"
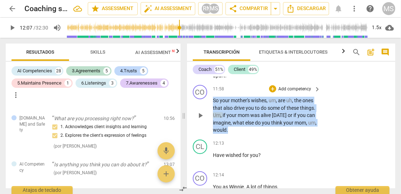
drag, startPoint x: 212, startPoint y: 132, endPoint x: 253, endPoint y: 161, distance: 50.7
click at [253, 134] on p "So your mother's wishes , um , are uh , the ones that also drive you to do some…" at bounding box center [265, 115] width 104 height 37
click at [299, 92] on p "Add competency" at bounding box center [295, 89] width 34 height 6
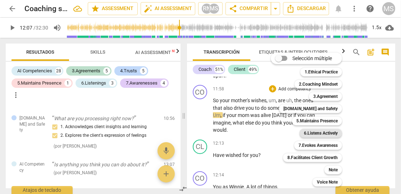
click at [316, 132] on b "6.Listens Actively" at bounding box center [321, 133] width 34 height 9
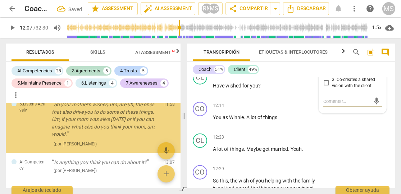
scroll to position [1515, 0]
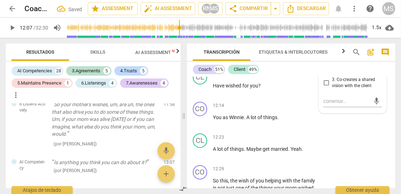
click at [327, 74] on input "2. Makes observations that support the client" at bounding box center [326, 70] width 12 height 9
checkbox input "true"
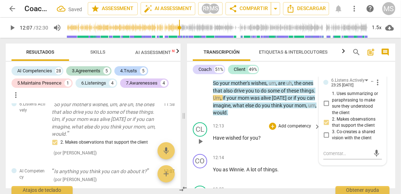
scroll to position [2559, 0]
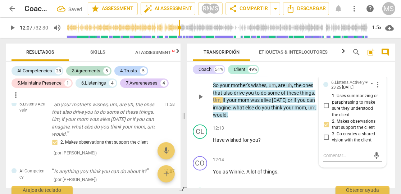
click at [257, 70] on p "Add competency" at bounding box center [251, 66] width 34 height 6
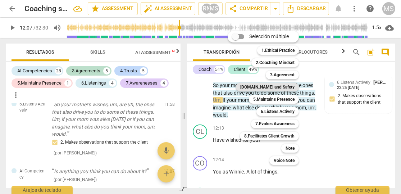
click at [290, 87] on b "4.Trust and Safety" at bounding box center [267, 87] width 54 height 9
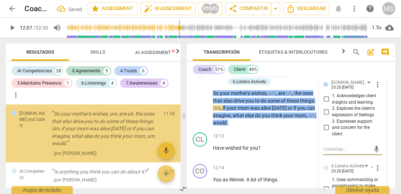
scroll to position [1583, 0]
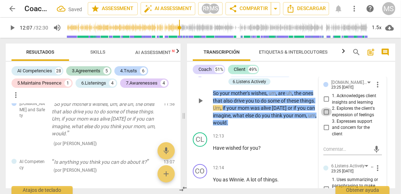
click at [325, 116] on input "2. Explores the client's expression of feelings" at bounding box center [326, 111] width 12 height 9
checkbox input "true"
click at [327, 132] on input "3. Expresses support and concern for the client" at bounding box center [326, 127] width 12 height 9
checkbox input "true"
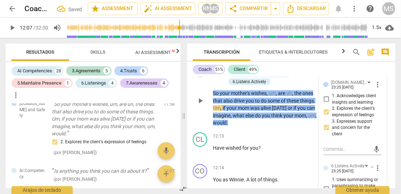
click at [262, 70] on p "Add competency" at bounding box center [251, 66] width 34 height 6
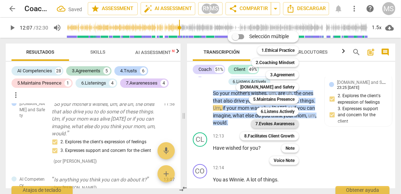
click at [278, 122] on b "7.Evokes Awareness" at bounding box center [274, 123] width 39 height 9
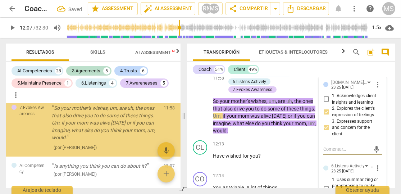
scroll to position [1658, 0]
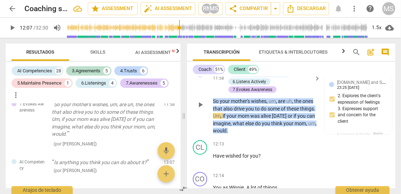
click at [202, 109] on span "play_arrow" at bounding box center [200, 104] width 9 height 9
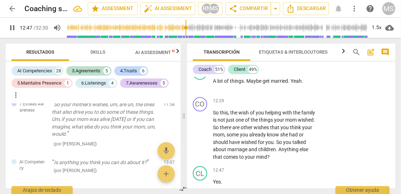
scroll to position [2829, 0]
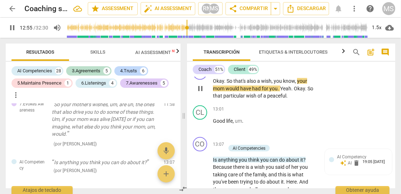
click at [199, 93] on span "pause" at bounding box center [200, 88] width 9 height 9
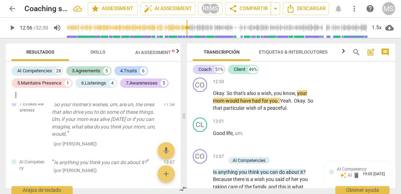
scroll to position [2818, 0]
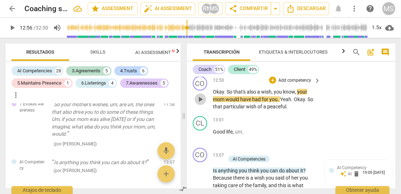
click at [201, 104] on span "play_arrow" at bounding box center [200, 99] width 9 height 9
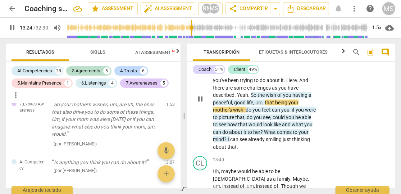
scroll to position [2930, 0]
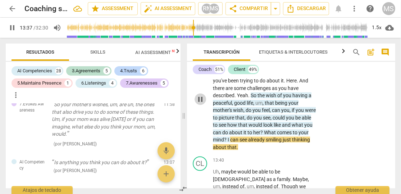
click at [201, 104] on span "pause" at bounding box center [200, 99] width 9 height 9
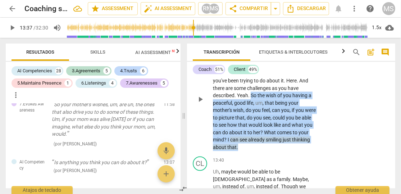
drag, startPoint x: 252, startPoint y: 123, endPoint x: 262, endPoint y: 175, distance: 52.8
click at [262, 151] on p "Is anything you think you can do about it ? Because there is a wish you said of…" at bounding box center [265, 103] width 104 height 96
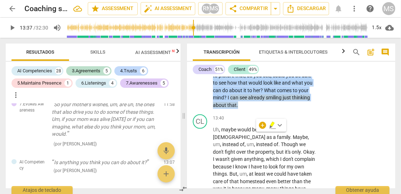
scroll to position [2979, 0]
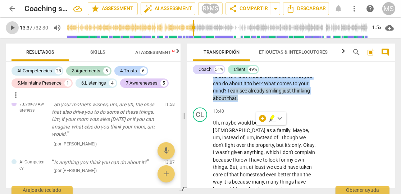
click at [14, 29] on span "play_arrow" at bounding box center [12, 27] width 9 height 9
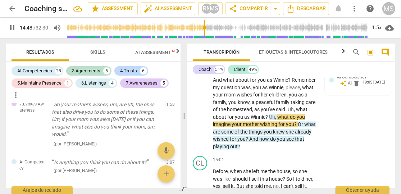
scroll to position [3185, 0]
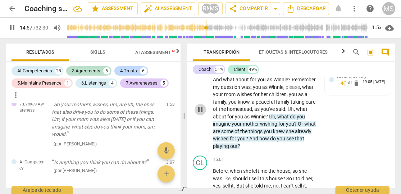
click at [201, 114] on span "pause" at bounding box center [200, 109] width 9 height 9
click at [176, 51] on icon "button" at bounding box center [177, 51] width 9 height 9
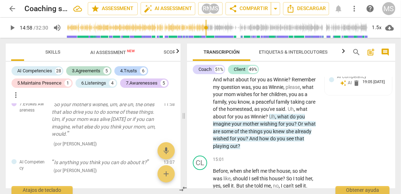
scroll to position [0, 70]
click at [8, 51] on icon "button" at bounding box center [8, 51] width 3 height 4
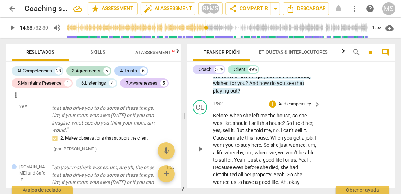
scroll to position [3247, 0]
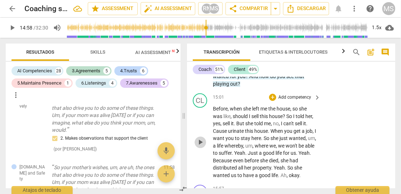
click at [199, 146] on span "play_arrow" at bounding box center [200, 142] width 9 height 9
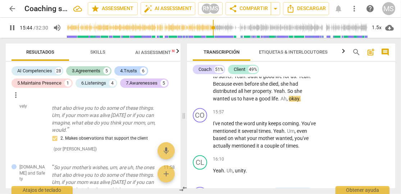
scroll to position [3324, 0]
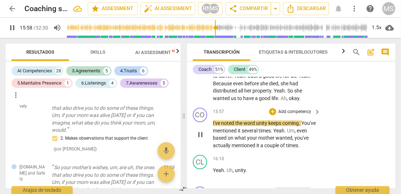
click at [213, 126] on span "I've" at bounding box center [217, 123] width 8 height 6
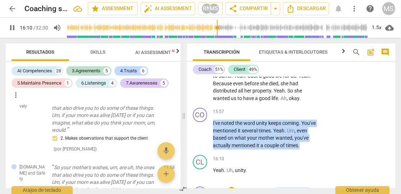
drag, startPoint x: 212, startPoint y: 144, endPoint x: 299, endPoint y: 171, distance: 91.2
click at [299, 171] on div "CO play_arrow pause 00:01 + Add competency keyboard_arrow_right So . Hi , Winni…" at bounding box center [291, 132] width 208 height 111
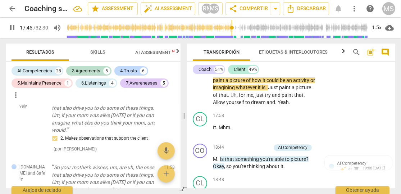
scroll to position [3646, 0]
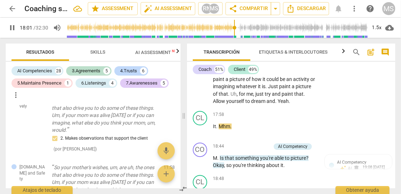
click at [13, 26] on span "pause" at bounding box center [12, 27] width 9 height 9
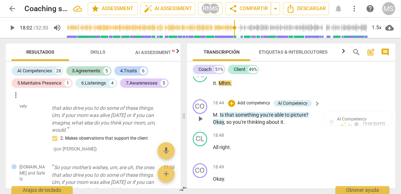
scroll to position [3691, 0]
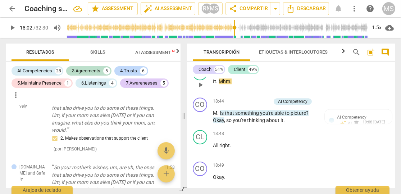
click at [202, 89] on span "play_arrow" at bounding box center [200, 85] width 9 height 9
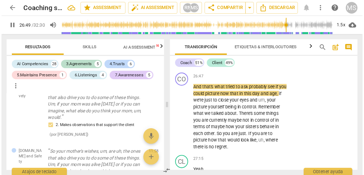
scroll to position [5761, 0]
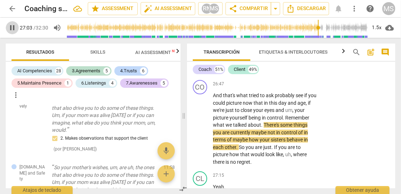
click at [11, 27] on span "pause" at bounding box center [12, 27] width 9 height 9
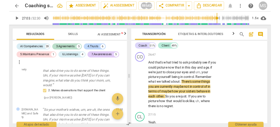
scroll to position [8091, 0]
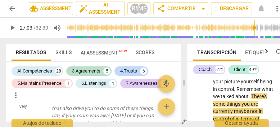
click at [15, 28] on span "play_arrow" at bounding box center [12, 27] width 9 height 9
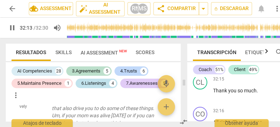
scroll to position [9853, 0]
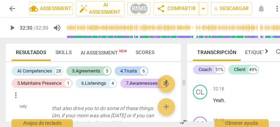
type input "1950"
